Goal: Information Seeking & Learning: Learn about a topic

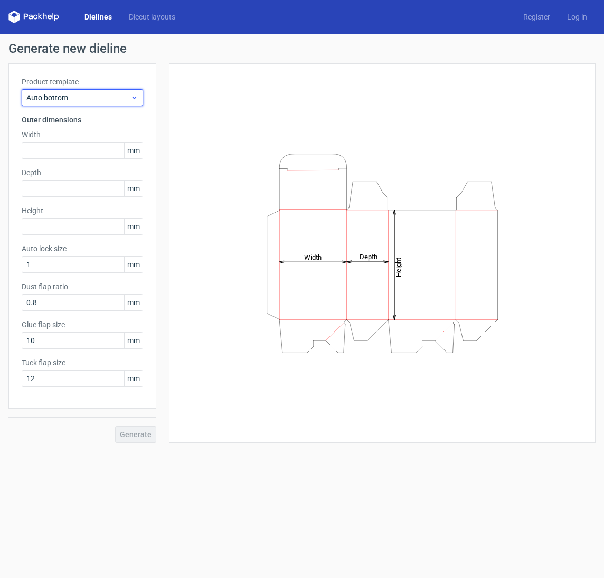
click at [132, 103] on div "Auto bottom" at bounding box center [82, 97] width 121 height 17
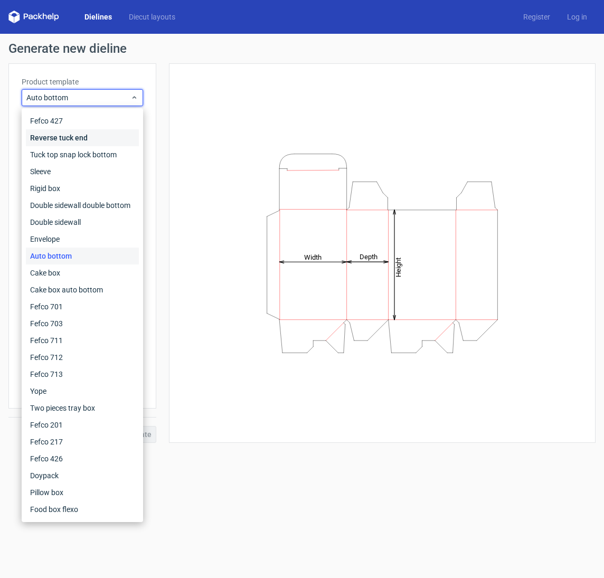
click at [83, 139] on div "Reverse tuck end" at bounding box center [82, 137] width 113 height 17
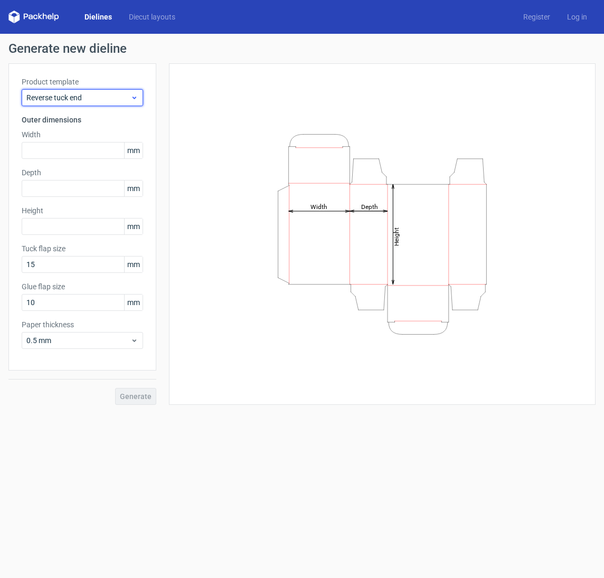
click at [112, 98] on span "Reverse tuck end" at bounding box center [78, 97] width 104 height 11
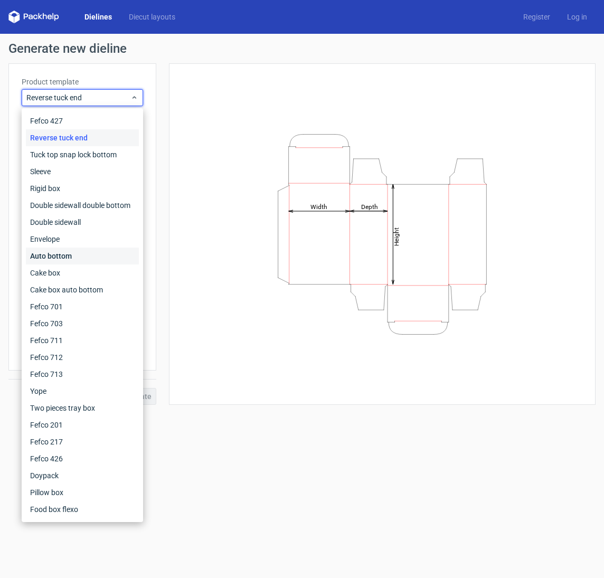
click at [87, 252] on div "Auto bottom" at bounding box center [82, 255] width 113 height 17
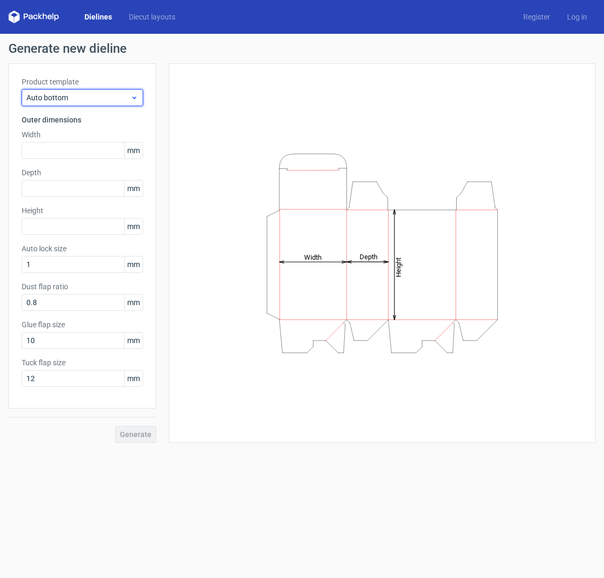
click at [118, 95] on span "Auto bottom" at bounding box center [78, 97] width 104 height 11
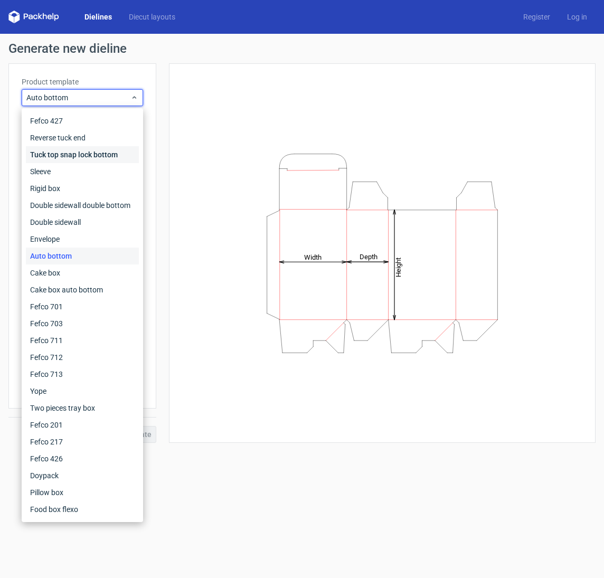
click at [114, 159] on div "Tuck top snap lock bottom" at bounding box center [82, 154] width 113 height 17
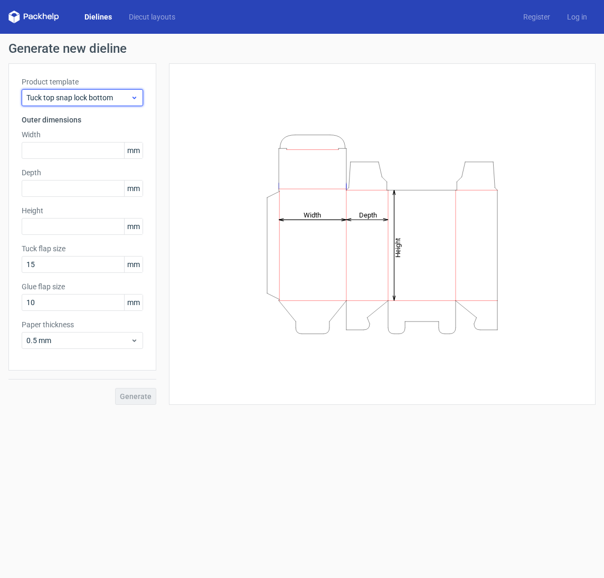
click at [126, 94] on span "Tuck top snap lock bottom" at bounding box center [78, 97] width 104 height 11
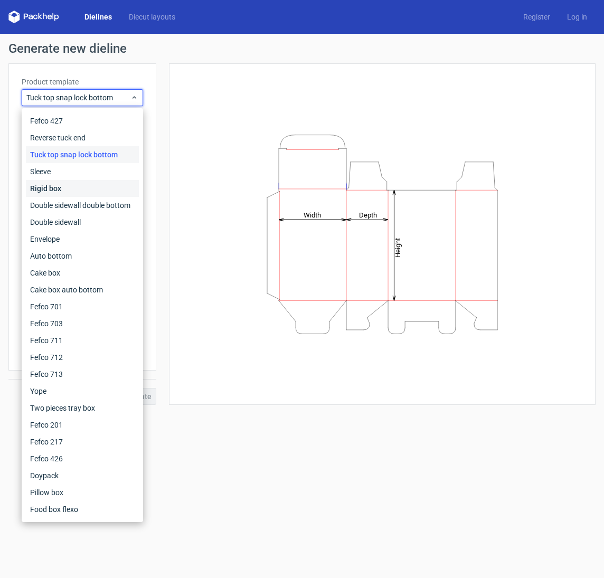
click at [106, 191] on div "Rigid box" at bounding box center [82, 188] width 113 height 17
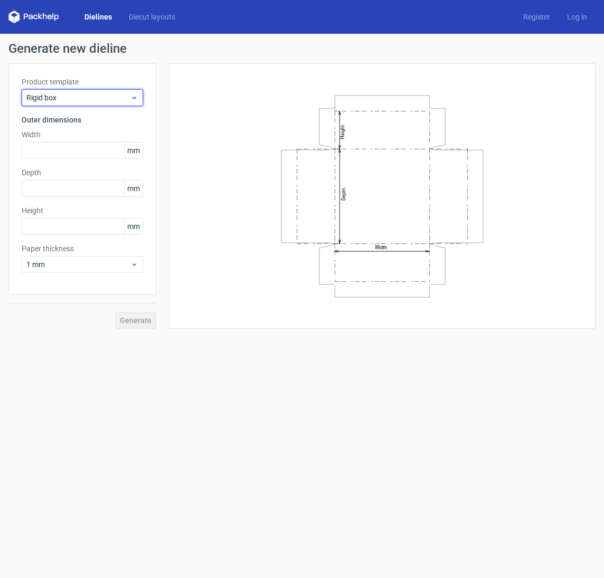
click at [122, 101] on span "Rigid box" at bounding box center [78, 97] width 104 height 11
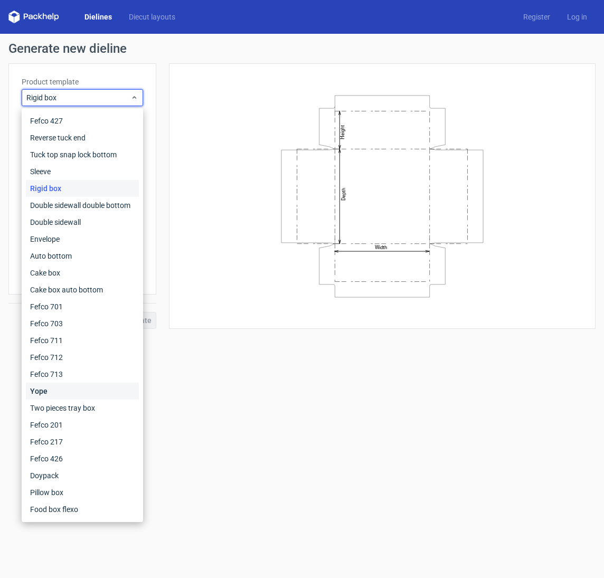
click at [76, 388] on div "Yope" at bounding box center [82, 390] width 113 height 17
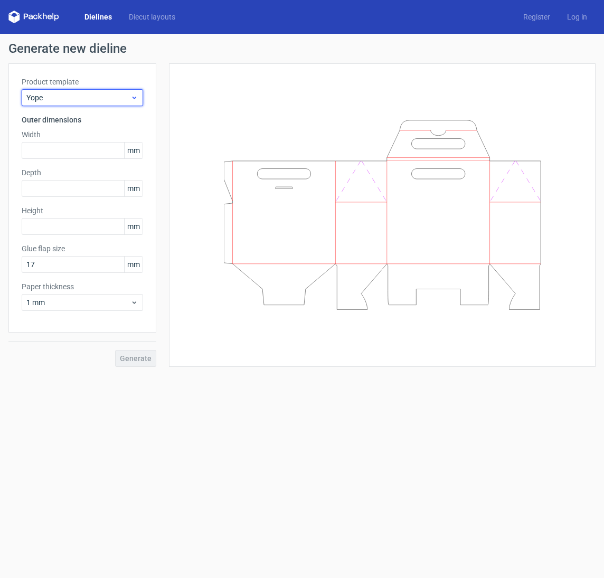
click at [139, 90] on div "Yope" at bounding box center [82, 97] width 121 height 17
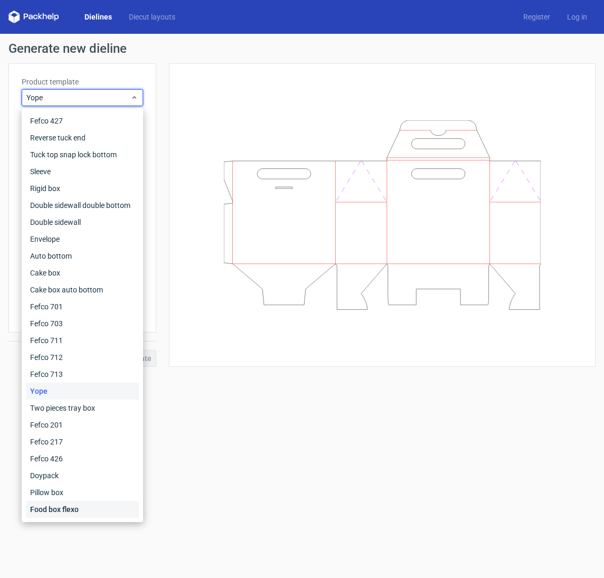
click at [55, 504] on div "Food box flexo" at bounding box center [82, 509] width 113 height 17
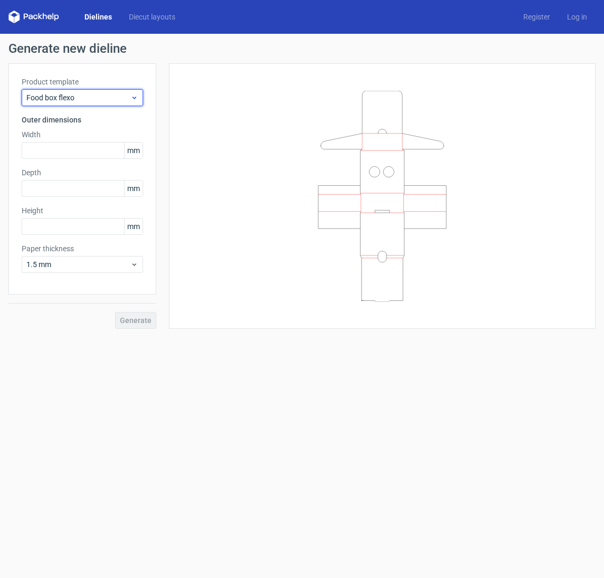
click at [114, 97] on span "Food box flexo" at bounding box center [78, 97] width 104 height 11
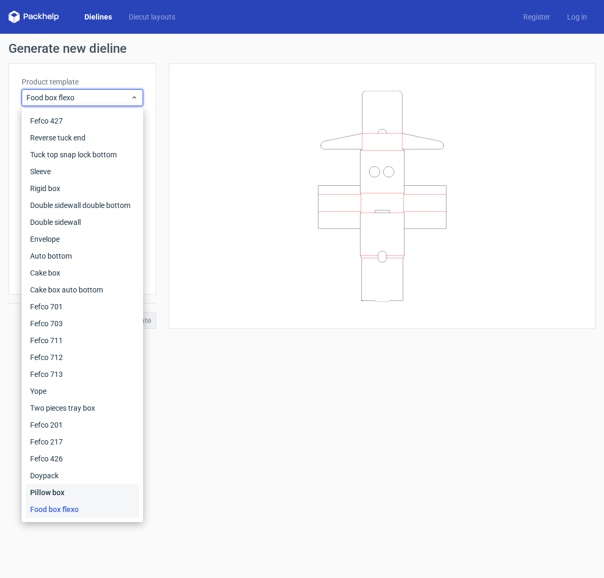
click at [83, 490] on div "Pillow box" at bounding box center [82, 492] width 113 height 17
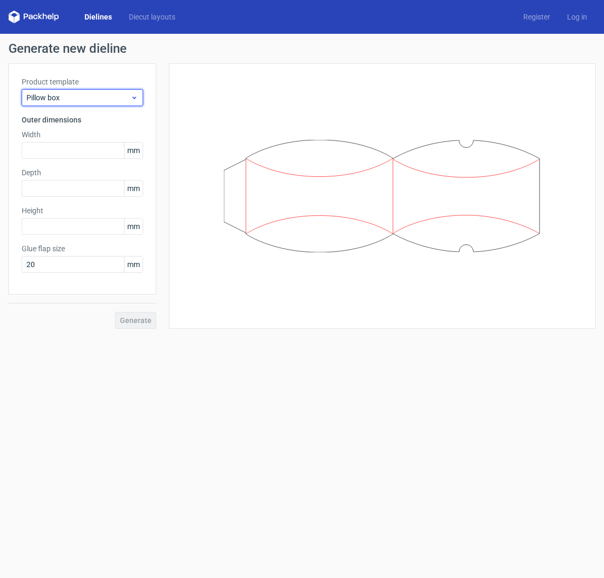
click at [97, 98] on span "Pillow box" at bounding box center [78, 97] width 104 height 11
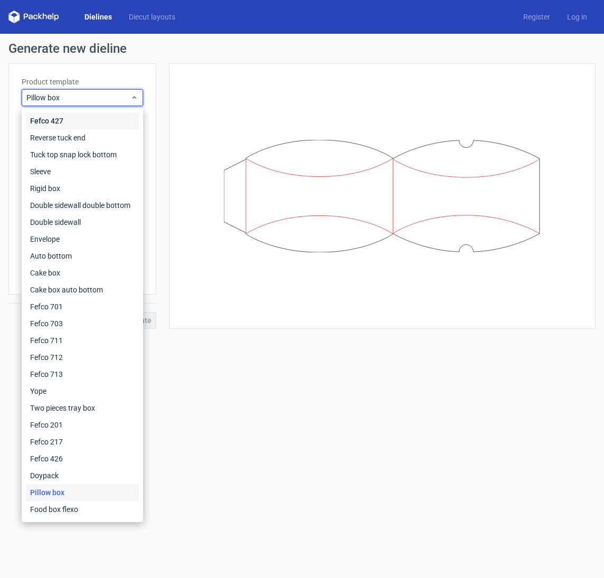
click at [94, 120] on div "Fefco 427" at bounding box center [82, 120] width 113 height 17
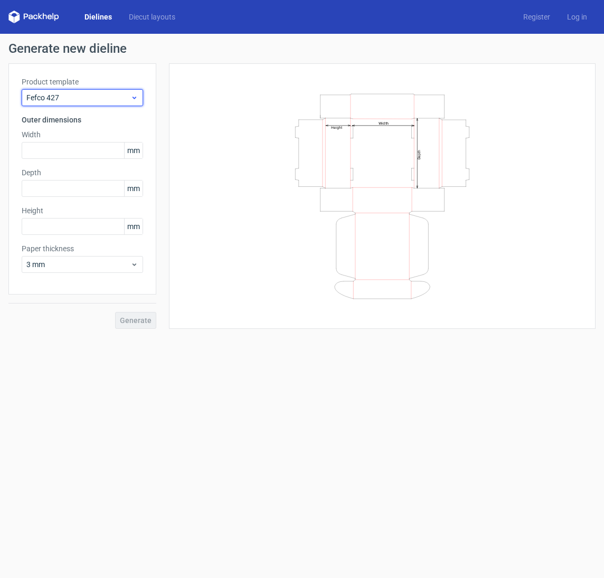
click at [109, 93] on span "Fefco 427" at bounding box center [78, 97] width 104 height 11
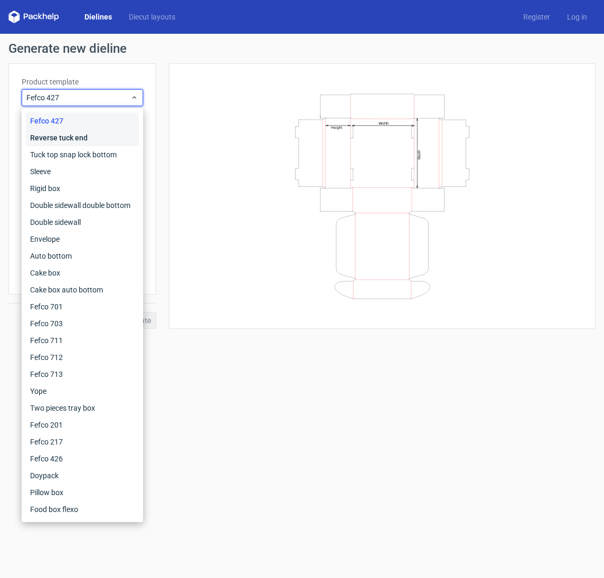
click at [90, 136] on div "Reverse tuck end" at bounding box center [82, 137] width 113 height 17
